Goal: Complete application form

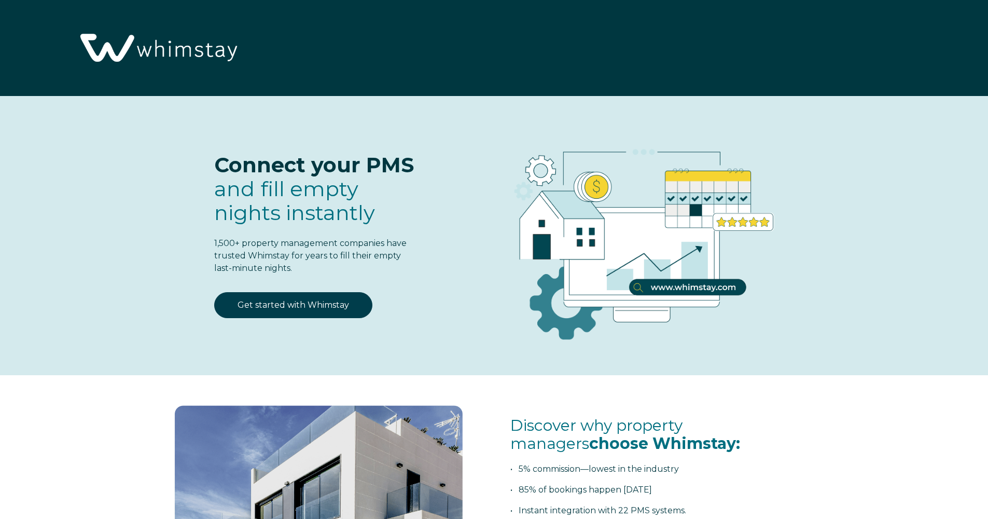
scroll to position [1358, 0]
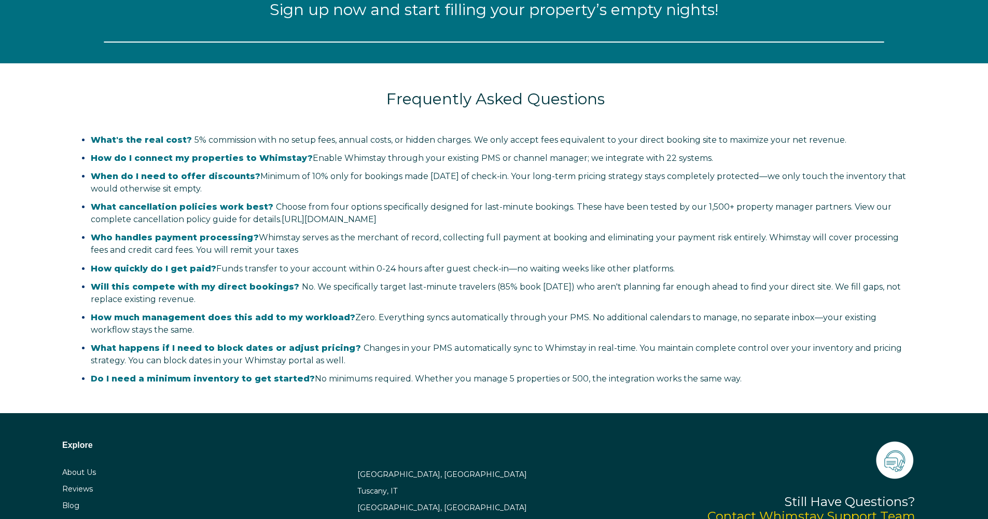
select select "CA"
select select "Standard"
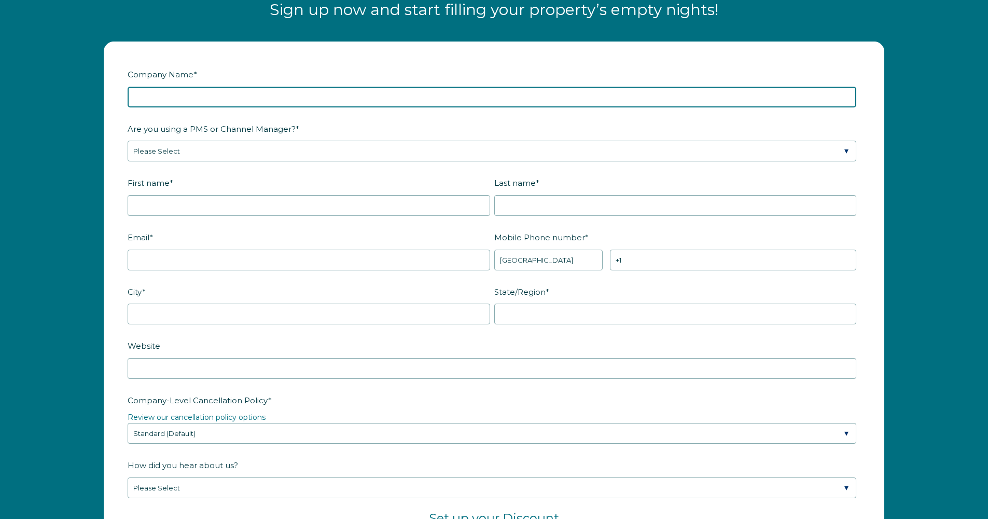
click at [225, 92] on input "Company Name *" at bounding box center [492, 97] width 729 height 21
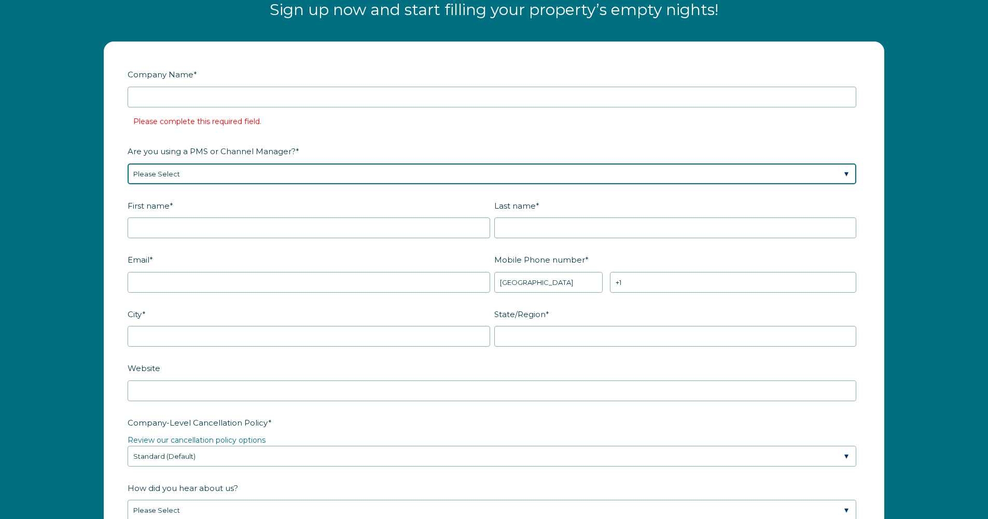
select select "Guesty"
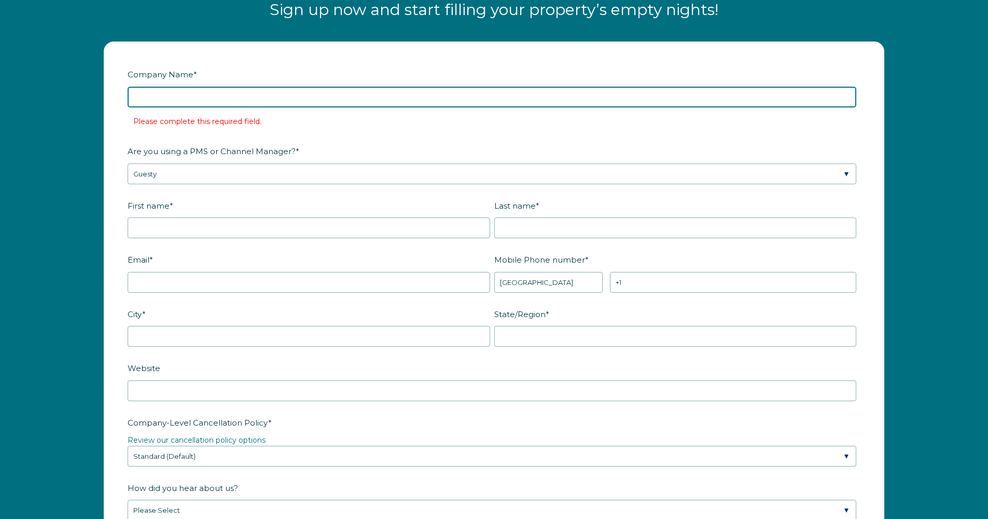
click at [272, 98] on input "Company Name *" at bounding box center [492, 97] width 729 height 21
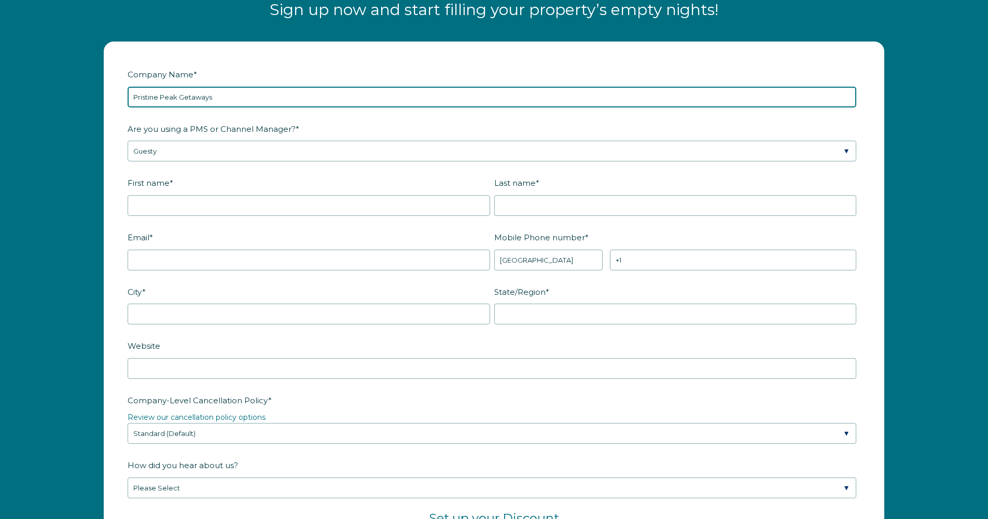
type input "Pristine Peak Getaways"
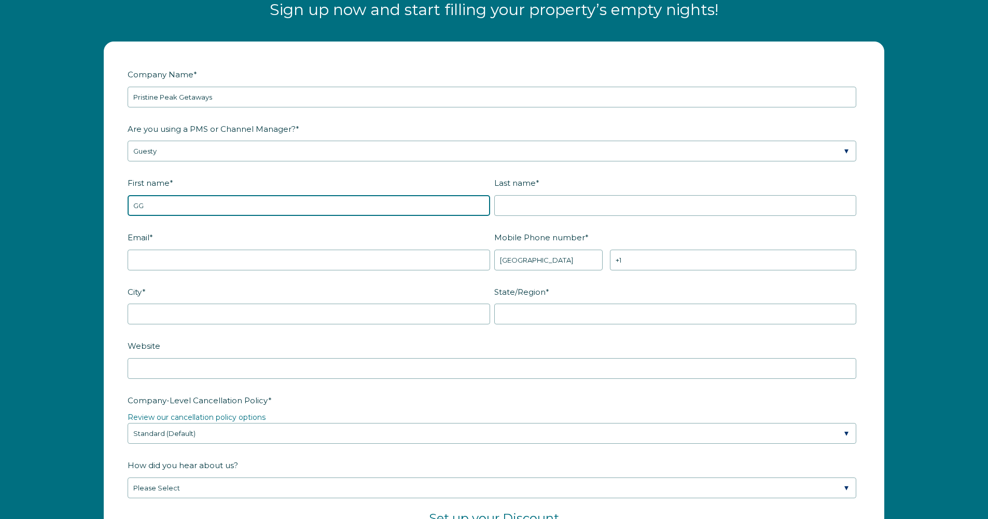
type input "GG"
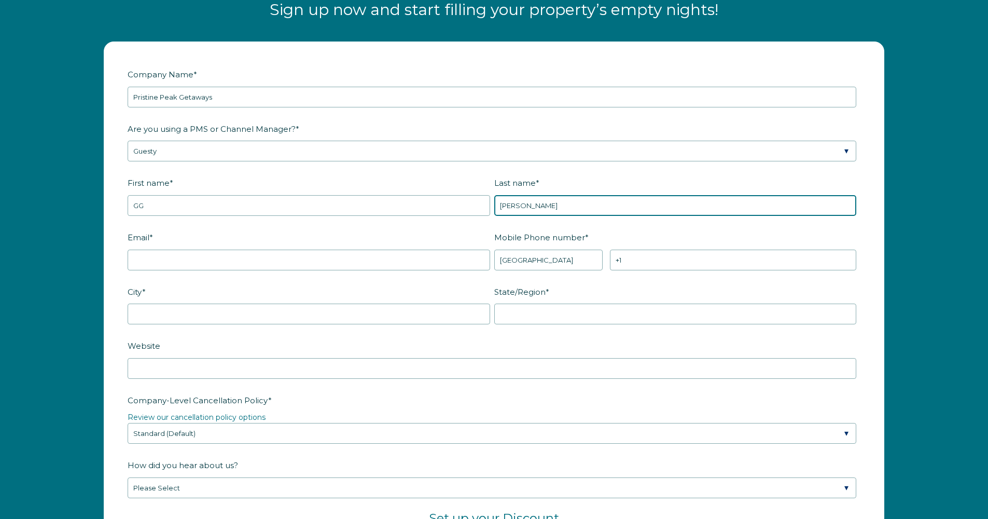
type input "[PERSON_NAME]"
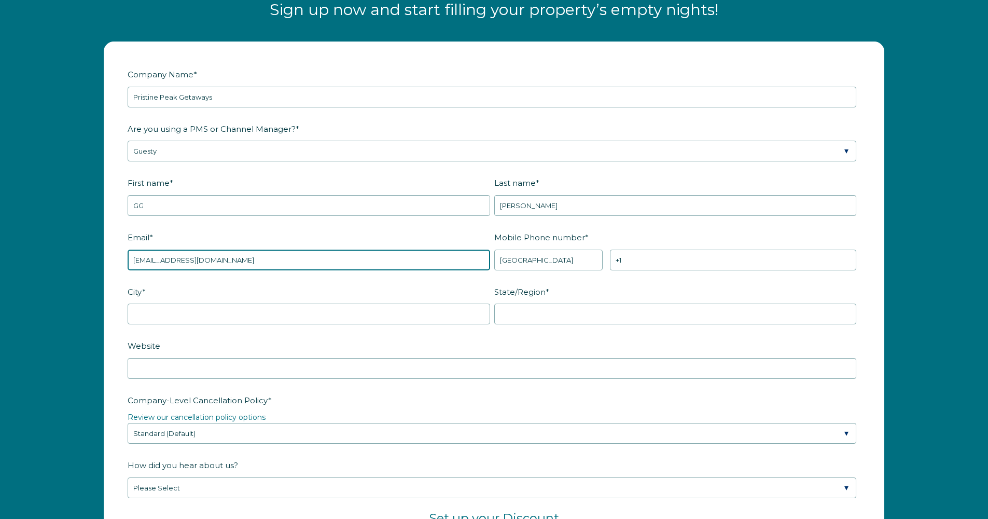
type input "[EMAIL_ADDRESS][DOMAIN_NAME]"
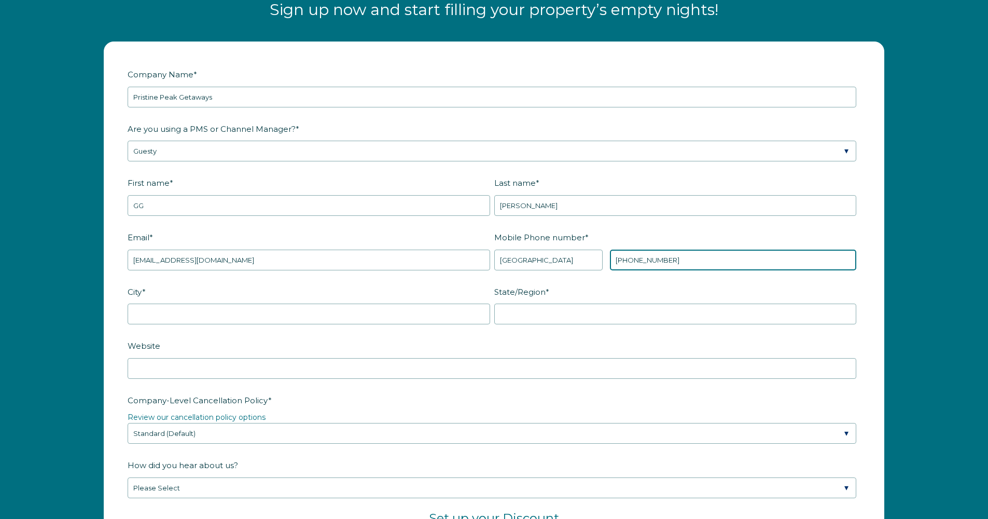
type input "[PHONE_NUMBER]"
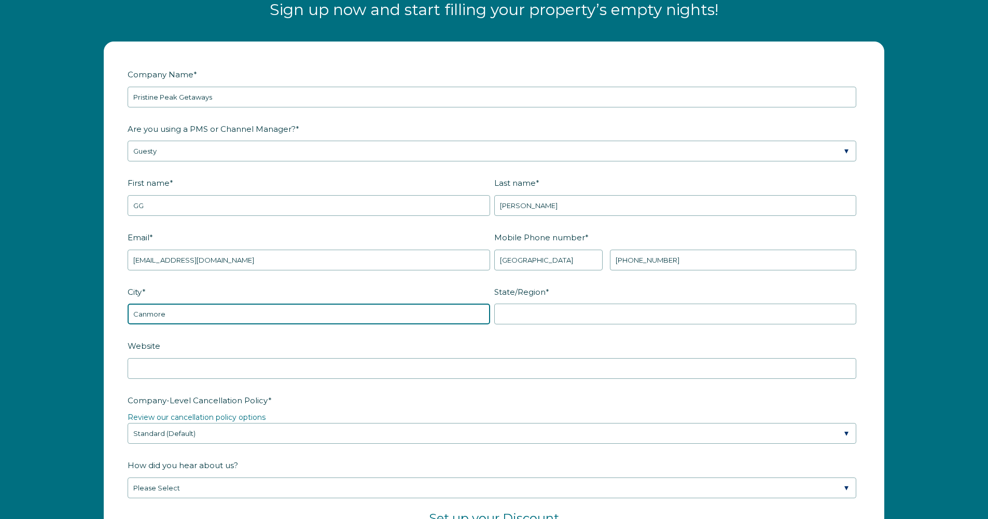
type input "Canmore"
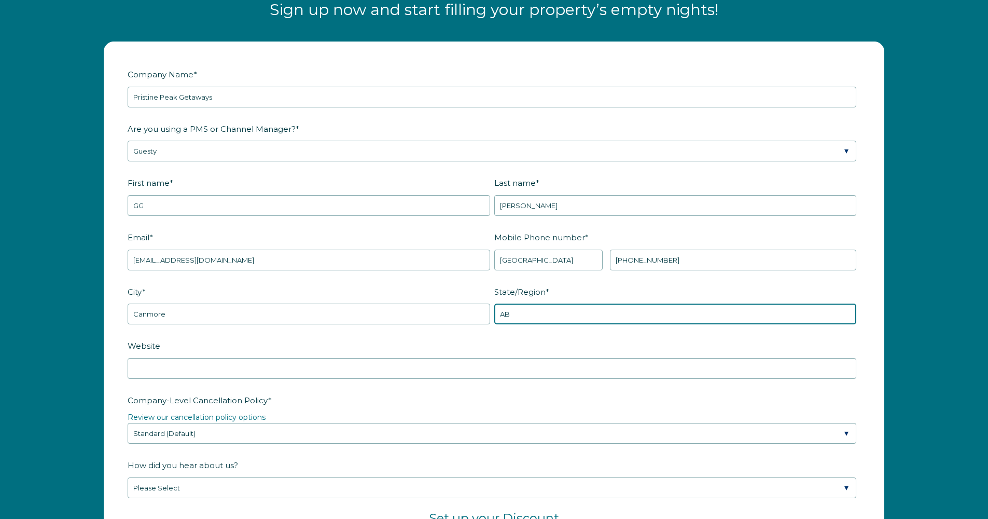
type input "AB"
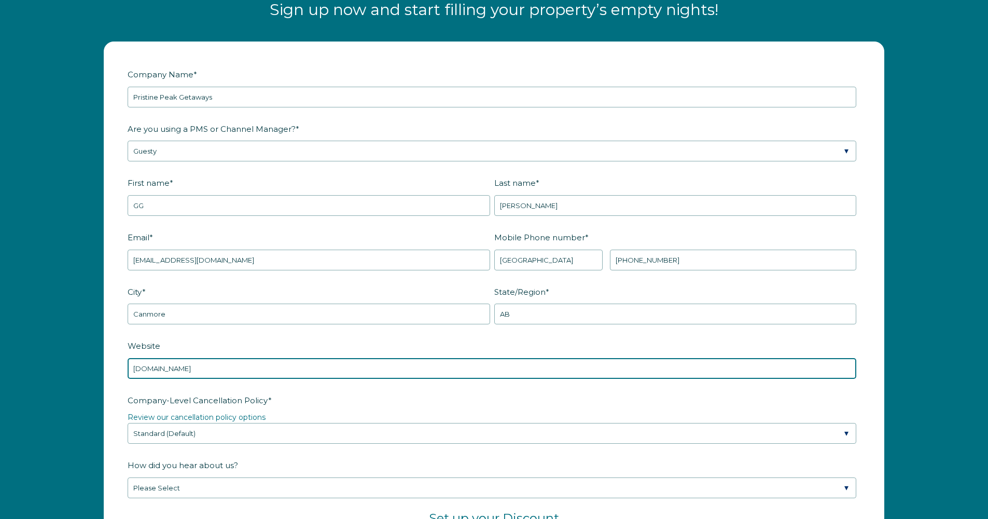
type input "[DOMAIN_NAME]"
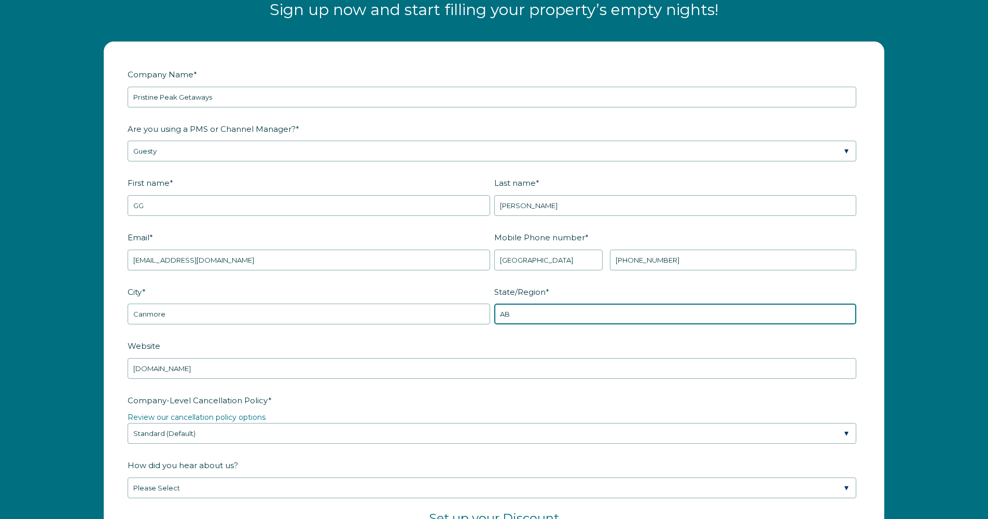
click at [611, 307] on input "AB" at bounding box center [675, 314] width 363 height 21
click at [847, 316] on input "AB" at bounding box center [675, 314] width 363 height 21
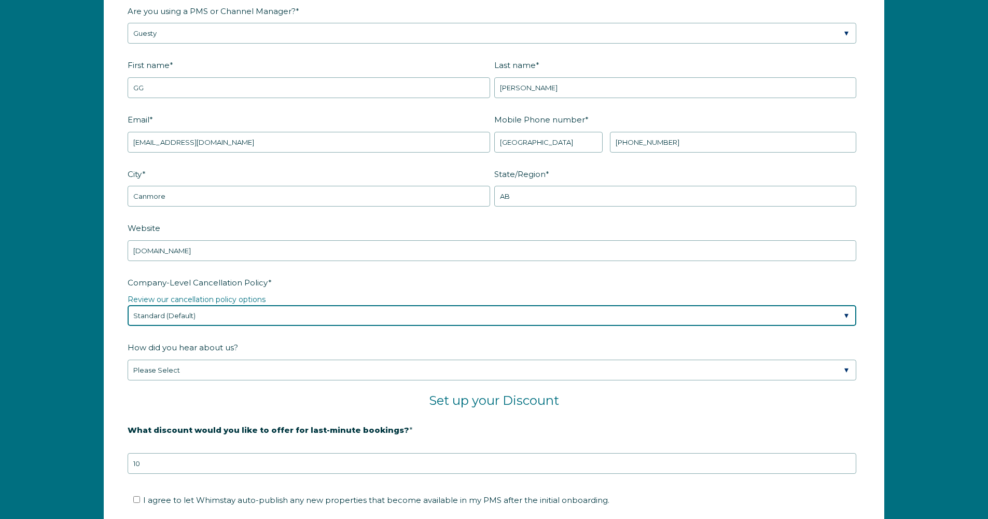
scroll to position [1494, 0]
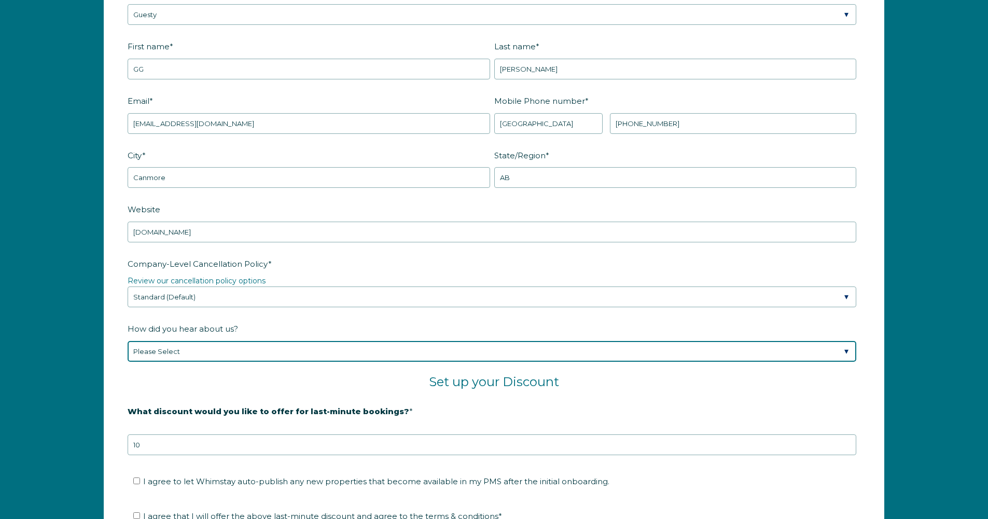
select select "Other"
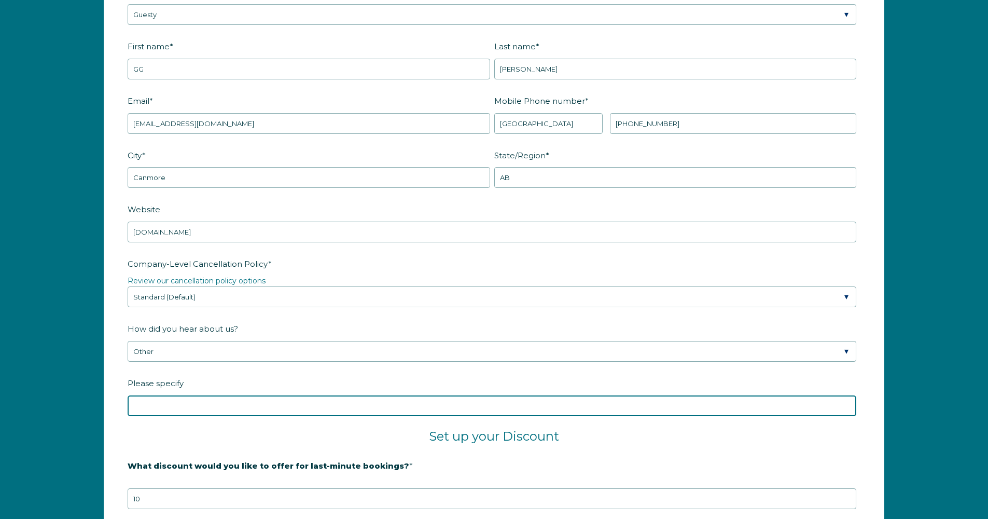
click at [248, 403] on input "Please specify" at bounding box center [492, 405] width 729 height 21
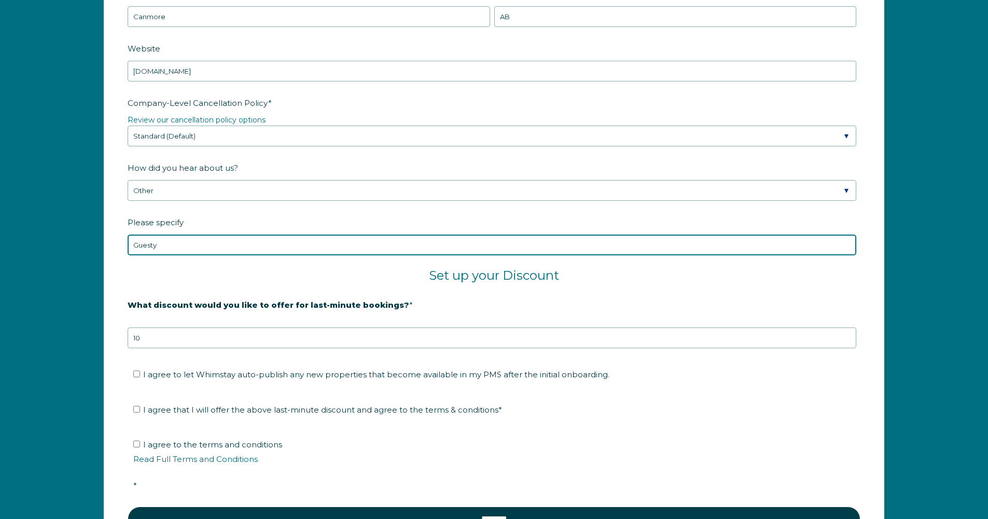
type input "Guesty"
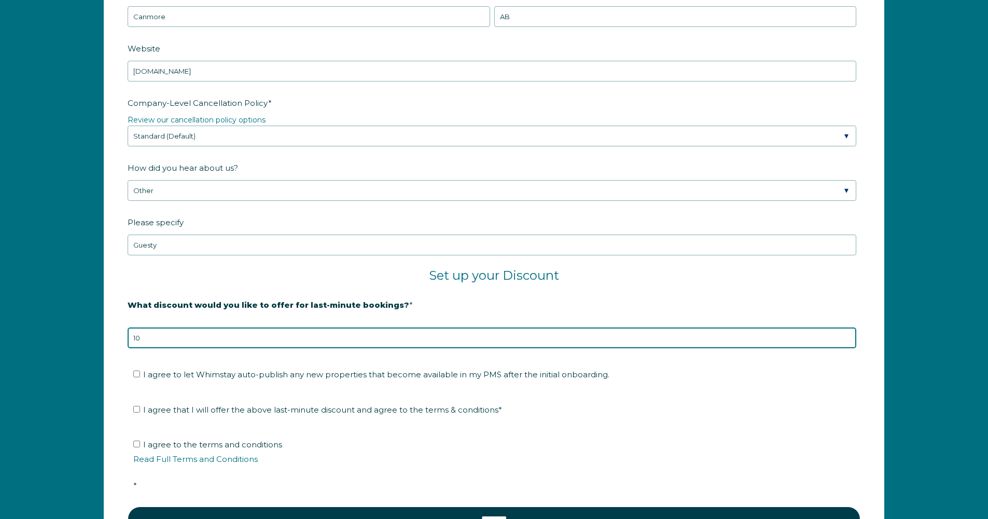
click at [462, 340] on input "10" at bounding box center [492, 337] width 729 height 21
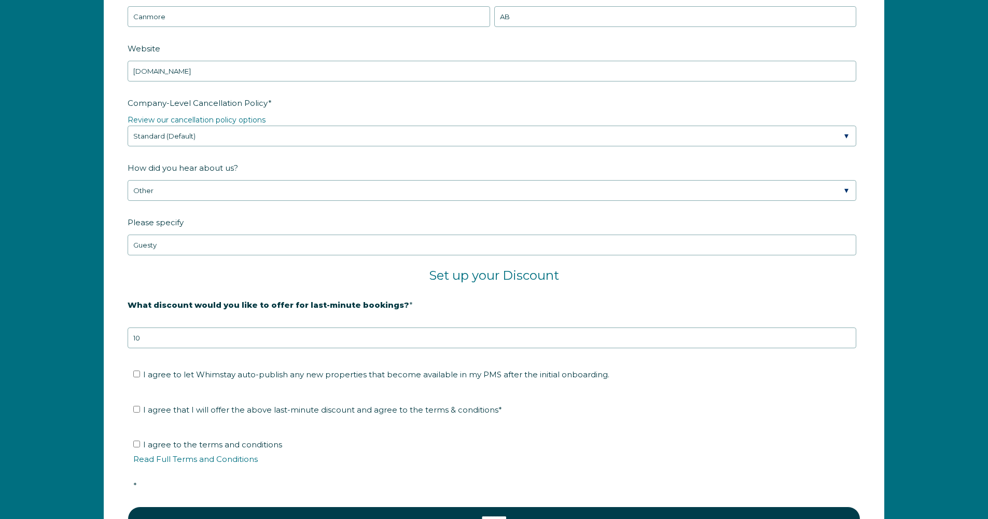
click at [140, 373] on input "I agree to let Whimstay auto-publish any new properties that become available i…" at bounding box center [136, 373] width 7 height 7
checkbox input "true"
click at [137, 409] on input "I agree that I will offer the above last-minute discount and agree to the terms…" at bounding box center [136, 409] width 7 height 7
checkbox input "true"
click at [136, 444] on input "I agree to the terms and conditions Read Full Terms and Conditions *" at bounding box center [136, 444] width 7 height 7
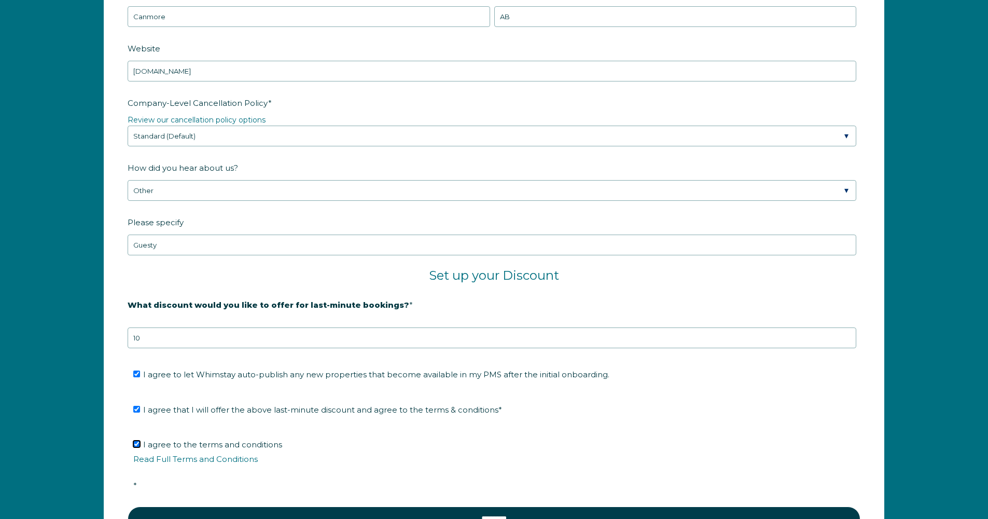
checkbox input "true"
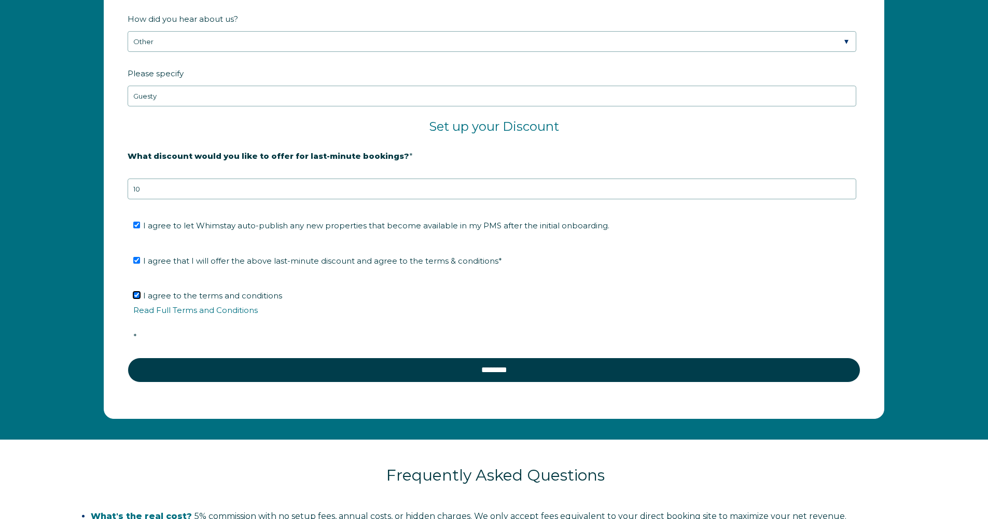
scroll to position [1806, 0]
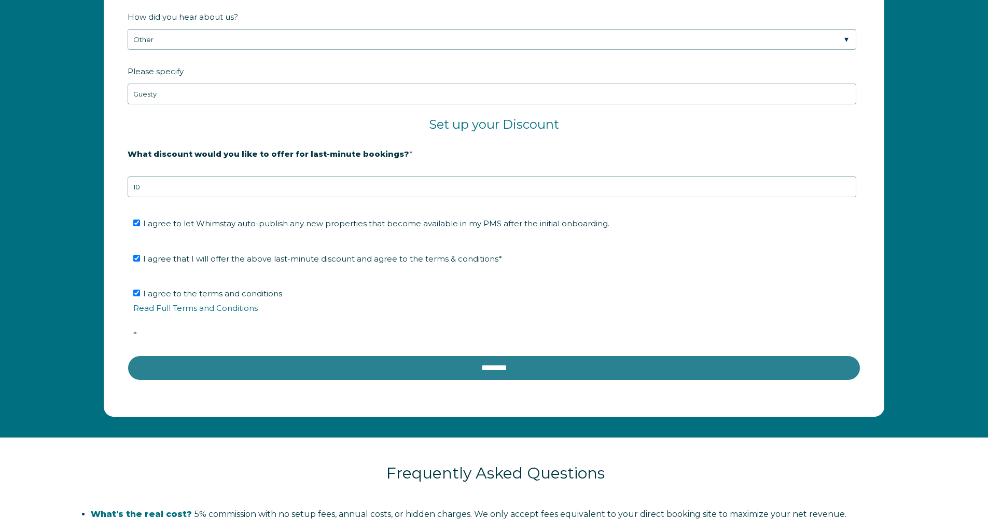
click at [499, 368] on input "********" at bounding box center [494, 367] width 733 height 25
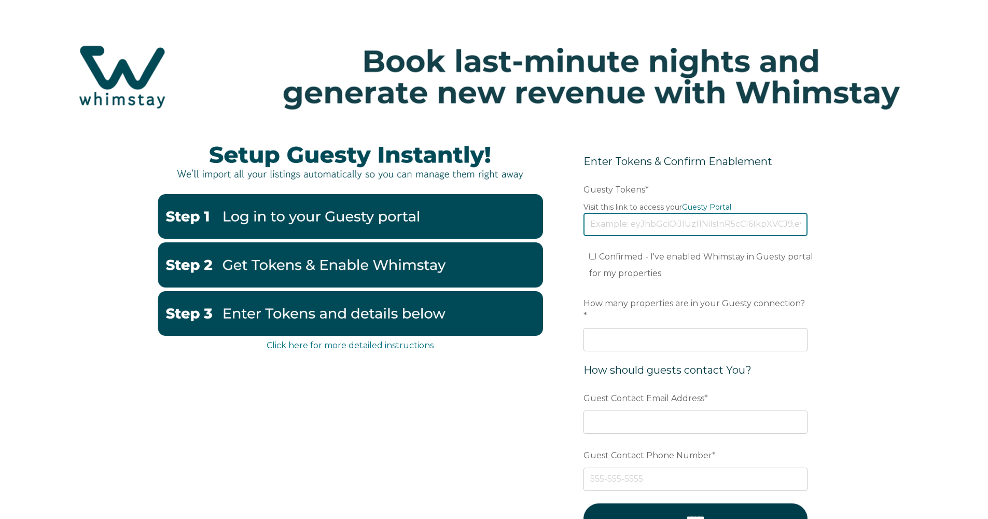
click at [667, 224] on input "Guesty Tokens *" at bounding box center [696, 224] width 224 height 23
paste input "eyJhbGciOiJIUzI1NiIsInR5cCI6IkpXVCJ9.eyJ0b2tlbklkIjoiNjhiOGE3MTRiMGIwMTM0OWMxOW…"
type input "eyJhbGciOiJIUzI1NiIsInR5cCI6IkpXVCJ9.eyJ0b2tlbklkIjoiNjhiOGE3MTRiMGIwMTM0OWMxOW…"
click at [594, 256] on input "Confirmed - I've enabled Whimstay in Guesty portal for my properties" at bounding box center [592, 256] width 7 height 7
checkbox input "true"
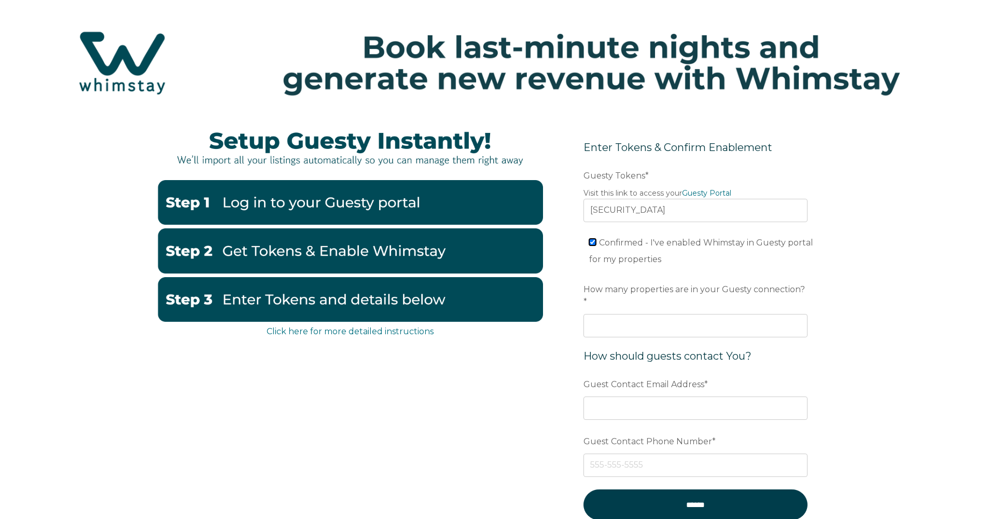
scroll to position [16, 0]
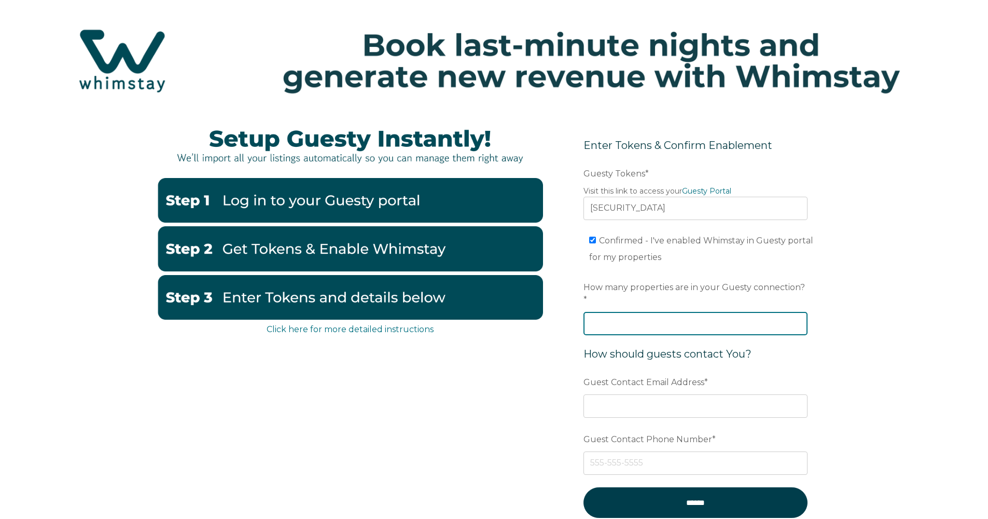
click at [684, 317] on input "How many properties are in your Guesty connection? *" at bounding box center [696, 323] width 224 height 23
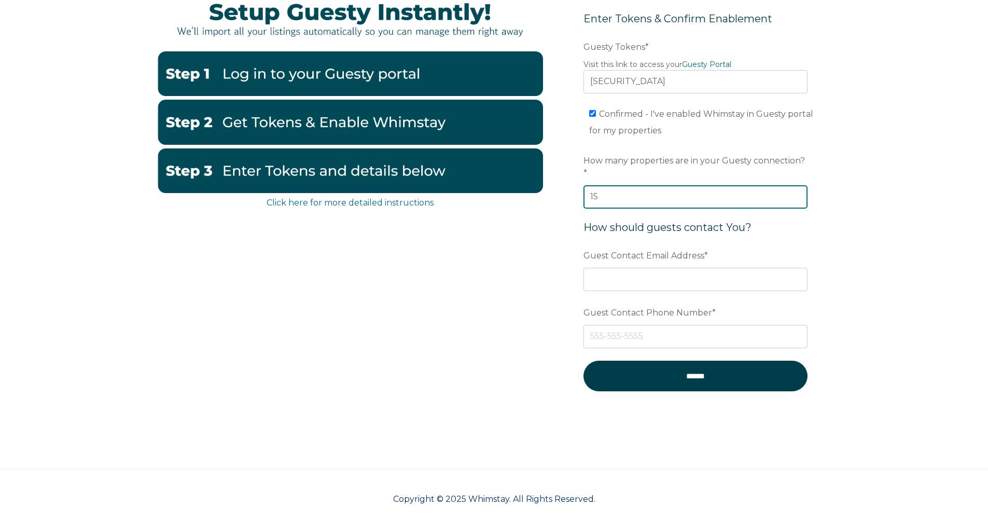
type input "15"
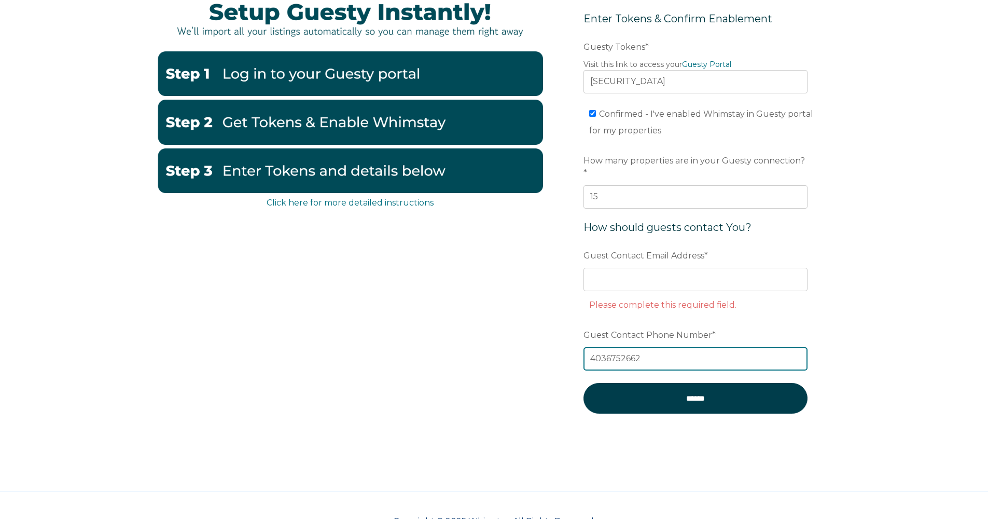
type input "4036752662"
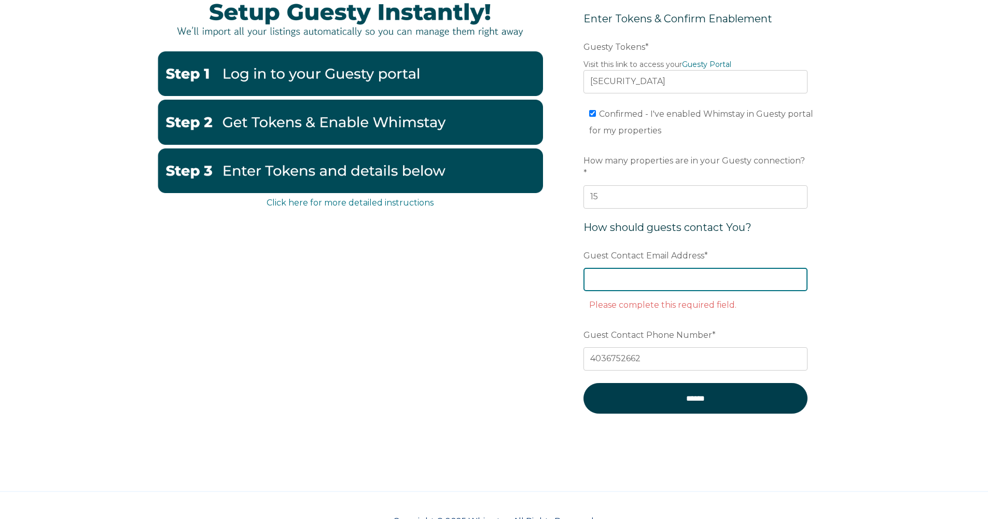
click at [629, 269] on input "Guest Contact Email Address *" at bounding box center [696, 279] width 224 height 23
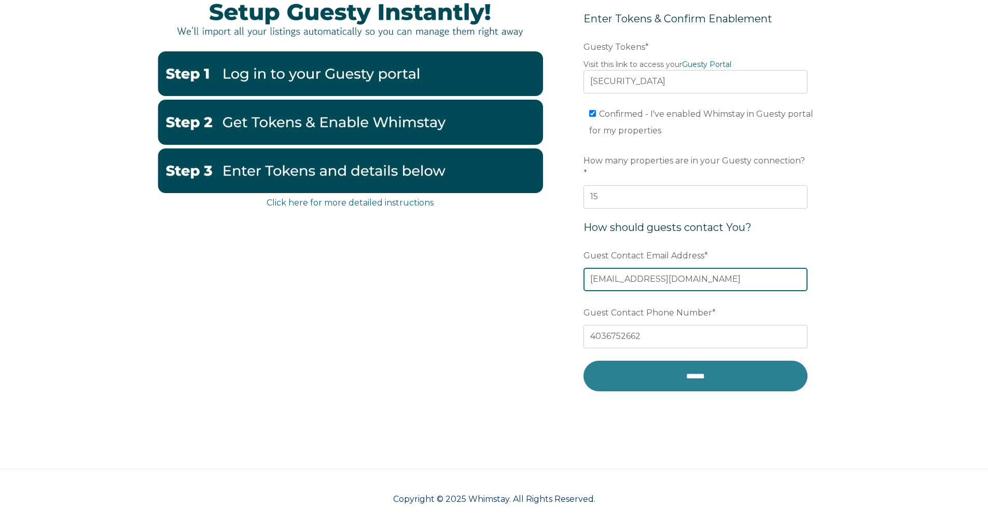
type input "[EMAIL_ADDRESS][DOMAIN_NAME]"
click at [684, 369] on input "******" at bounding box center [696, 376] width 224 height 31
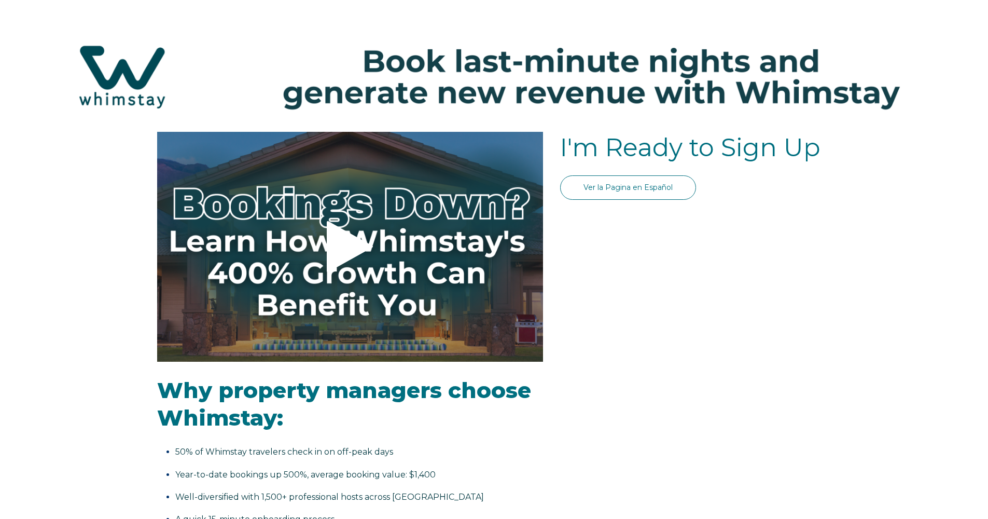
select select "CA"
select select "Standard"
